Goal: Communication & Community: Answer question/provide support

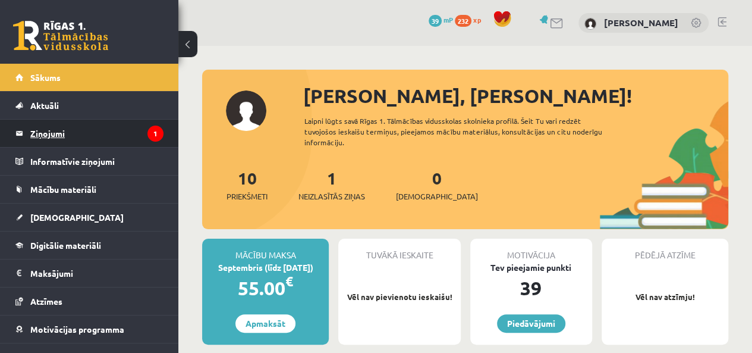
click at [45, 132] on legend "Ziņojumi 1" at bounding box center [96, 133] width 133 height 27
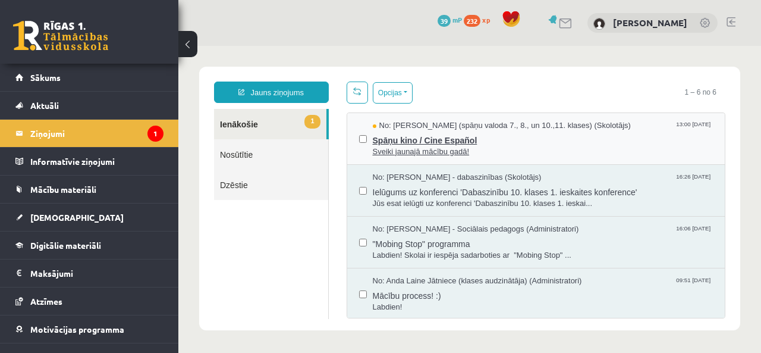
click at [469, 133] on span "Spāņu kino / Cine Español" at bounding box center [543, 138] width 341 height 15
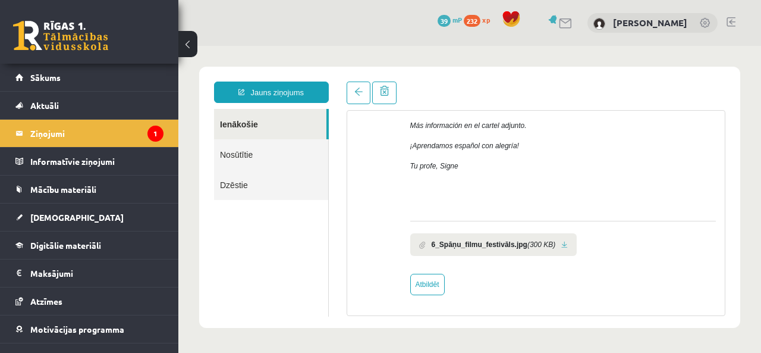
scroll to position [279, 0]
click at [561, 244] on link at bounding box center [564, 246] width 7 height 8
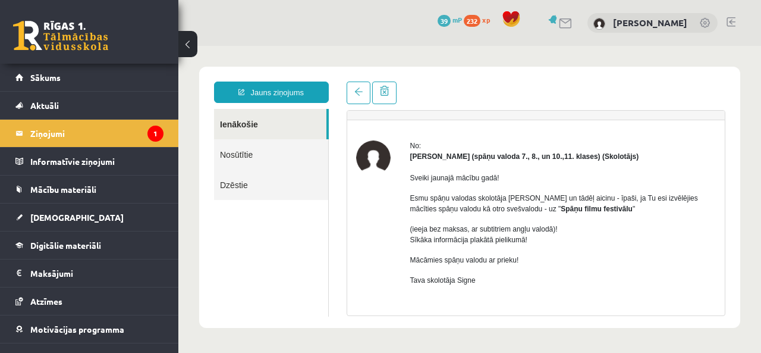
scroll to position [0, 0]
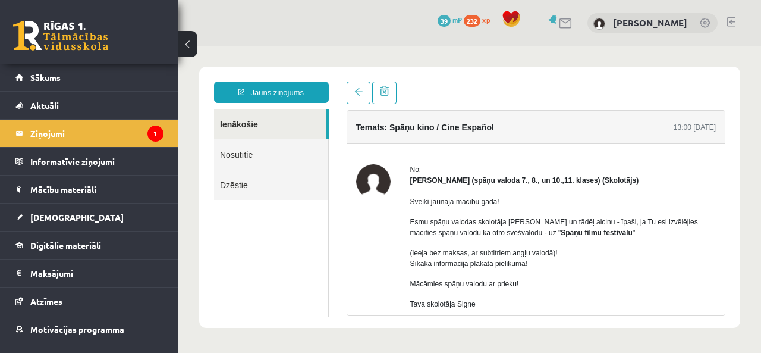
click at [39, 132] on legend "Ziņojumi 1" at bounding box center [96, 133] width 133 height 27
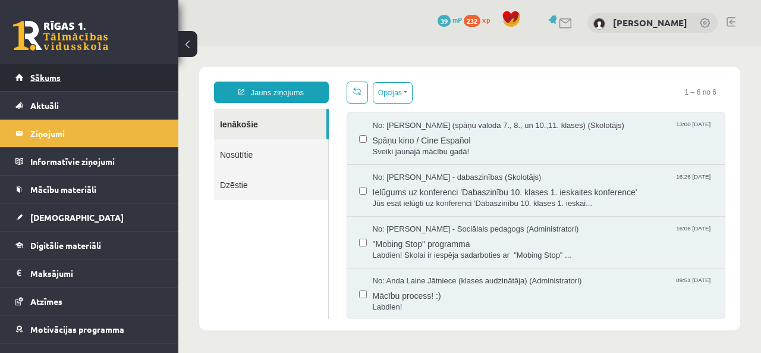
click at [50, 81] on span "Sākums" at bounding box center [45, 77] width 30 height 11
